Goal: Task Accomplishment & Management: Manage account settings

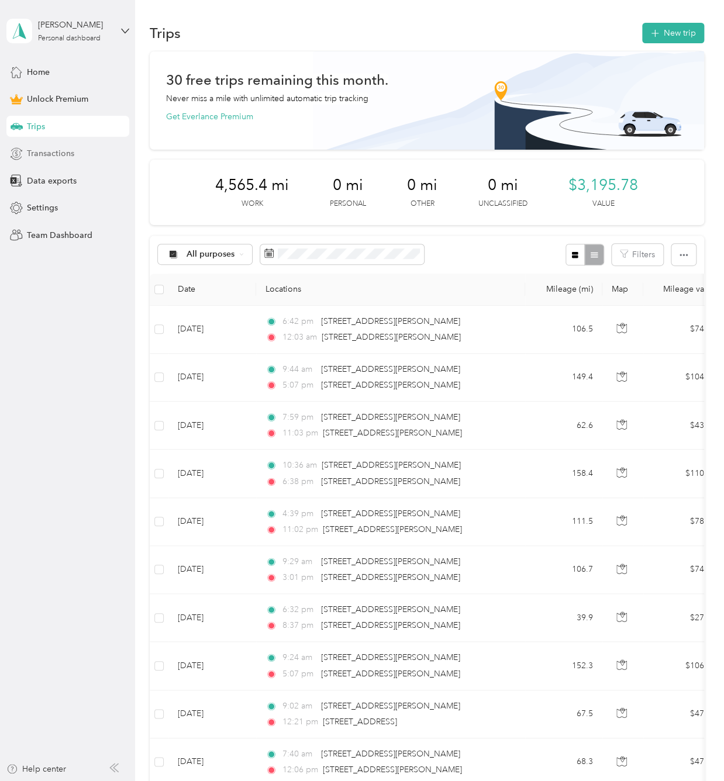
click at [54, 156] on span "Transactions" at bounding box center [50, 153] width 47 height 12
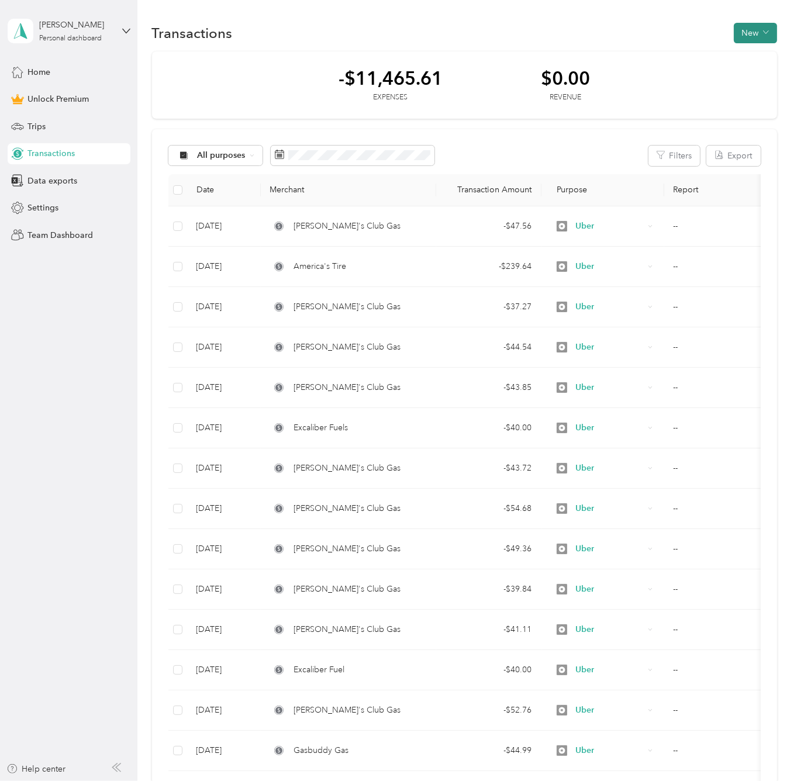
click at [762, 38] on button "New" at bounding box center [755, 33] width 43 height 20
click at [756, 63] on li "Expense" at bounding box center [744, 54] width 61 height 20
click at [735, 57] on span "Expense" at bounding box center [750, 55] width 32 height 12
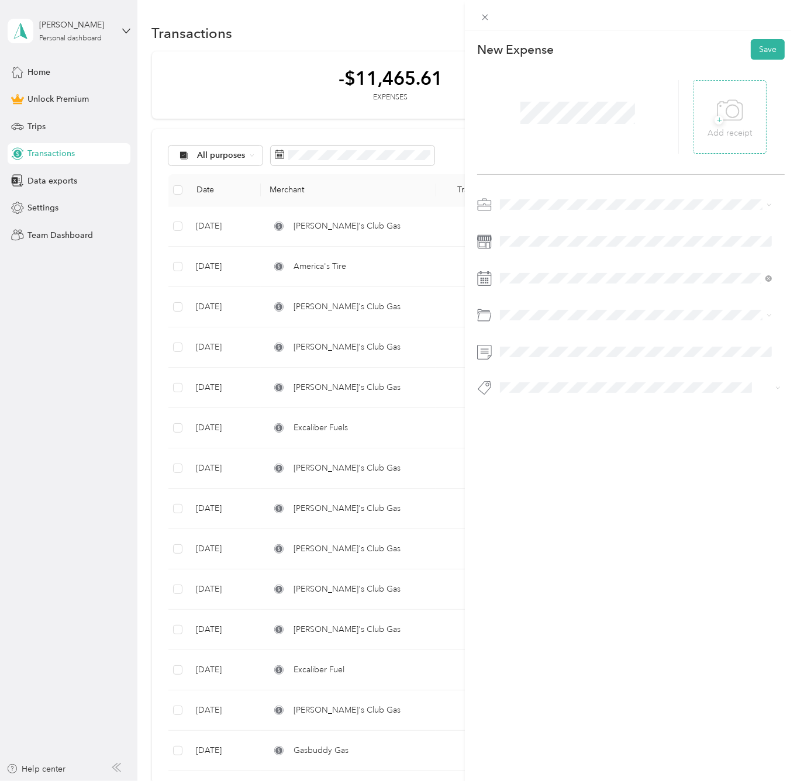
click at [725, 133] on p "Add receipt" at bounding box center [730, 133] width 44 height 13
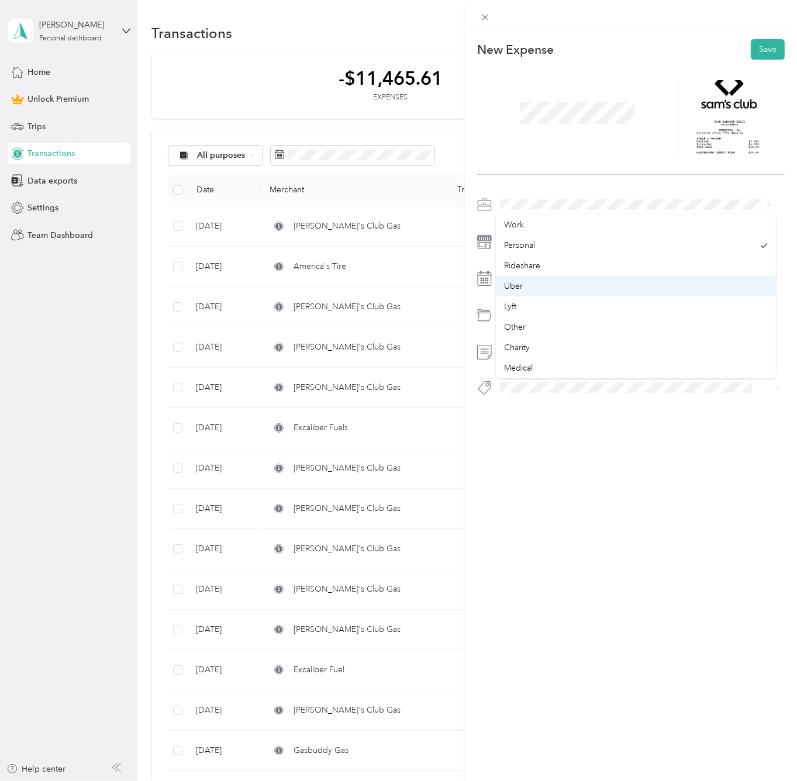
click at [532, 285] on div "Uber" at bounding box center [636, 286] width 264 height 12
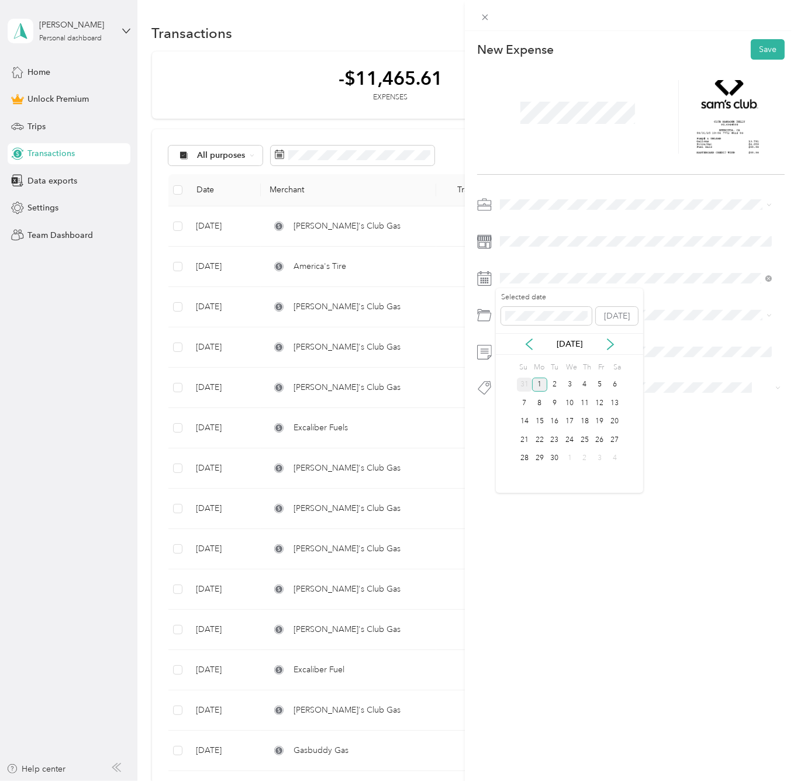
click at [519, 388] on div "31" at bounding box center [524, 385] width 15 height 15
click at [529, 781] on div "This expense cannot be edited because it is either under review, approved, or p…" at bounding box center [395, 781] width 791 height 0
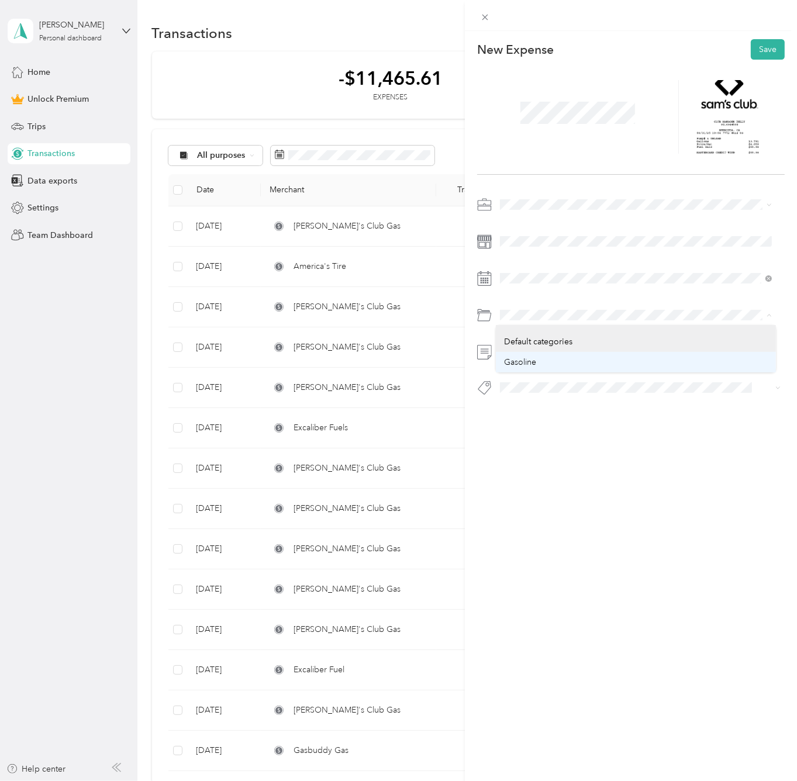
click at [539, 361] on div "Gasoline" at bounding box center [636, 362] width 264 height 12
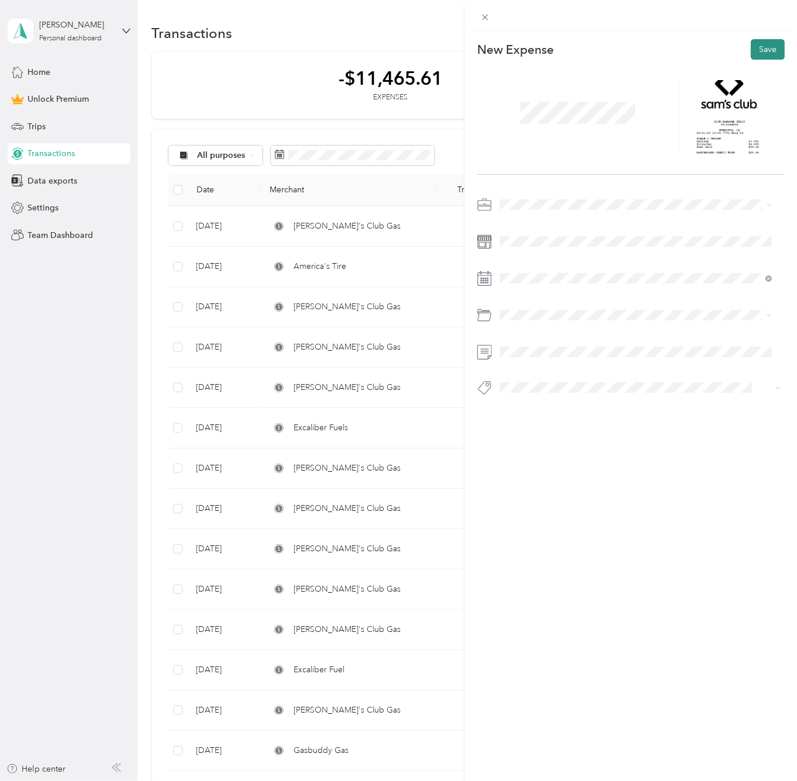
click at [756, 50] on button "Save" at bounding box center [768, 49] width 34 height 20
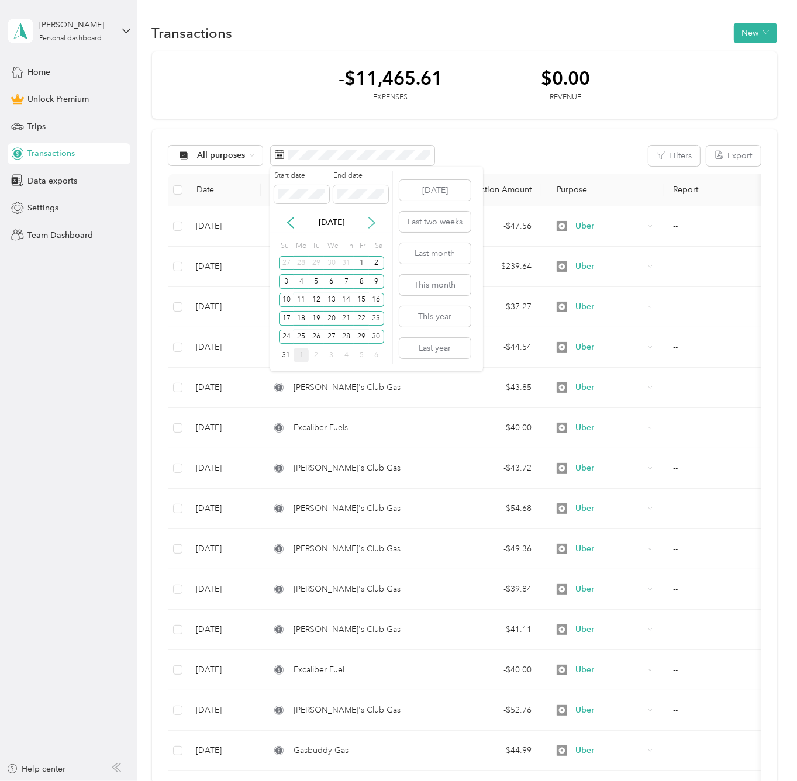
click at [371, 223] on icon at bounding box center [372, 223] width 12 height 12
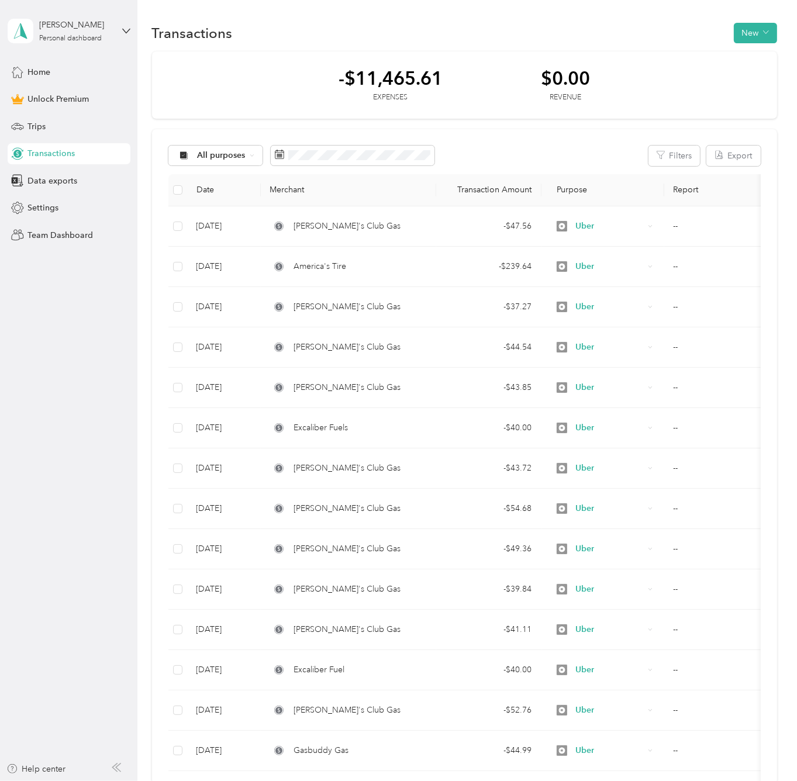
click at [246, 70] on div "-$11,465.61 Expenses $0.00 Revenue" at bounding box center [464, 85] width 625 height 68
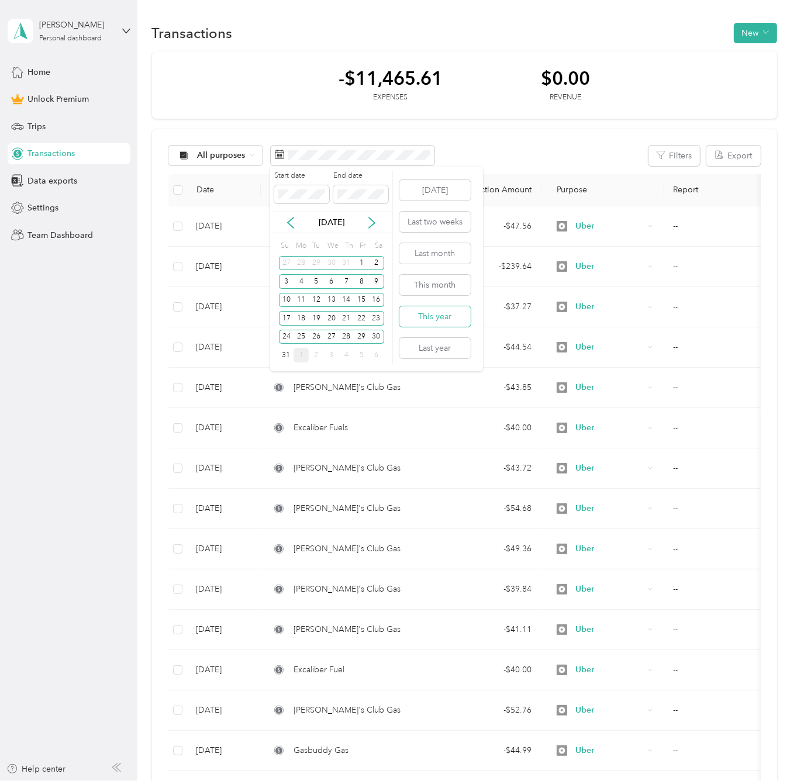
click at [442, 319] on button "This year" at bounding box center [435, 317] width 71 height 20
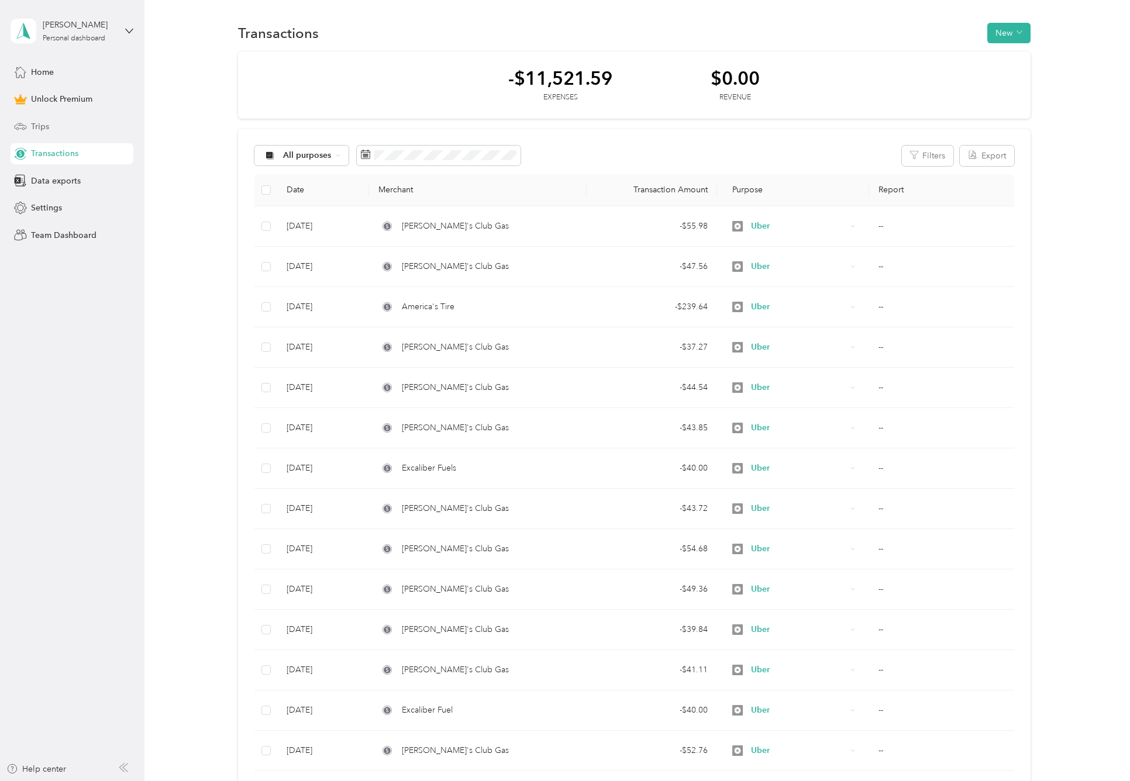
click at [49, 125] on span "Trips" at bounding box center [40, 126] width 18 height 12
